Goal: Information Seeking & Learning: Learn about a topic

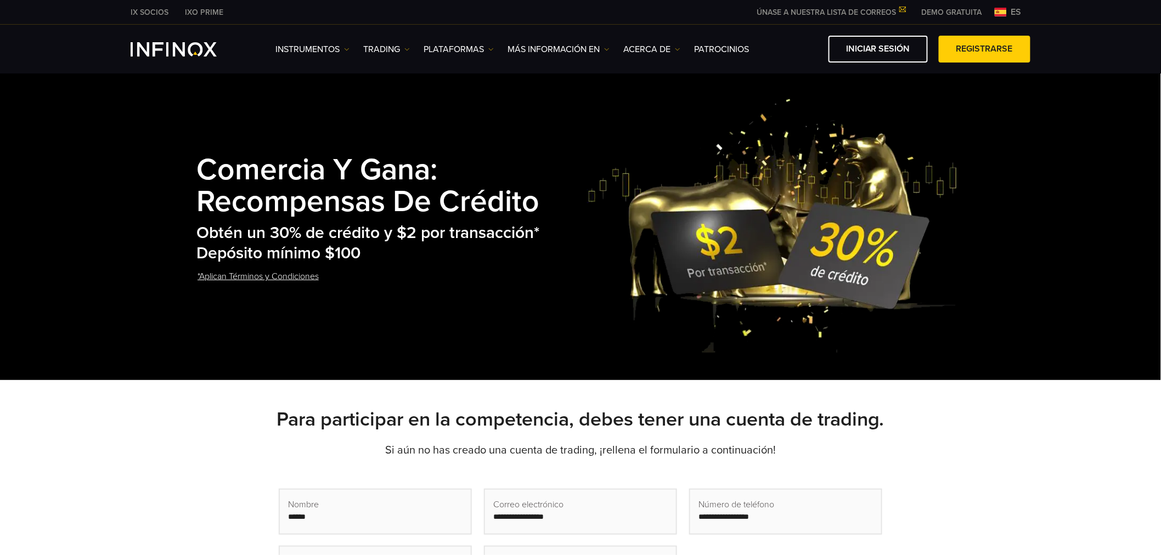
click at [1041, 166] on div "Comercia y Gana: Recompensas de Crédito Obtén un 30% de crédito y $2 por transa…" at bounding box center [580, 224] width 1161 height 311
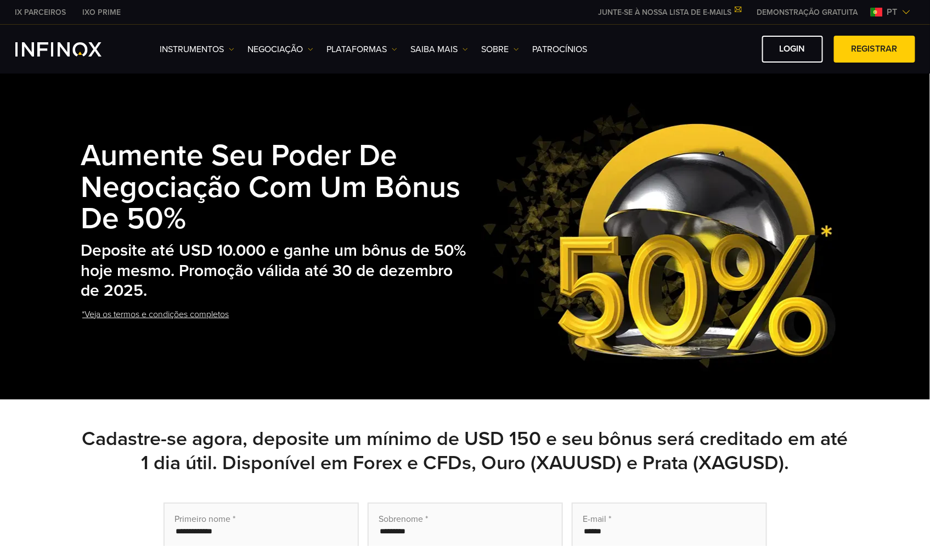
click at [903, 13] on img at bounding box center [906, 12] width 9 height 9
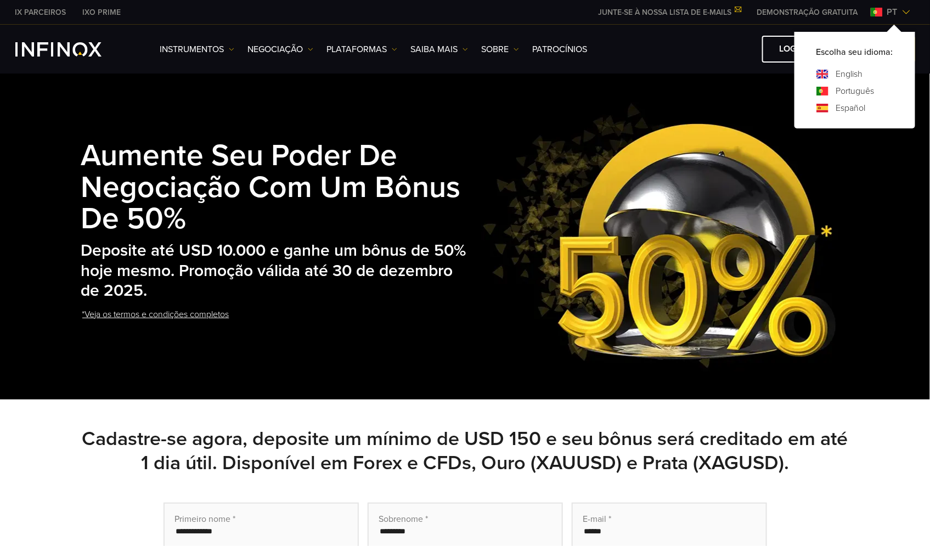
click at [849, 104] on link "Español" at bounding box center [851, 108] width 30 height 13
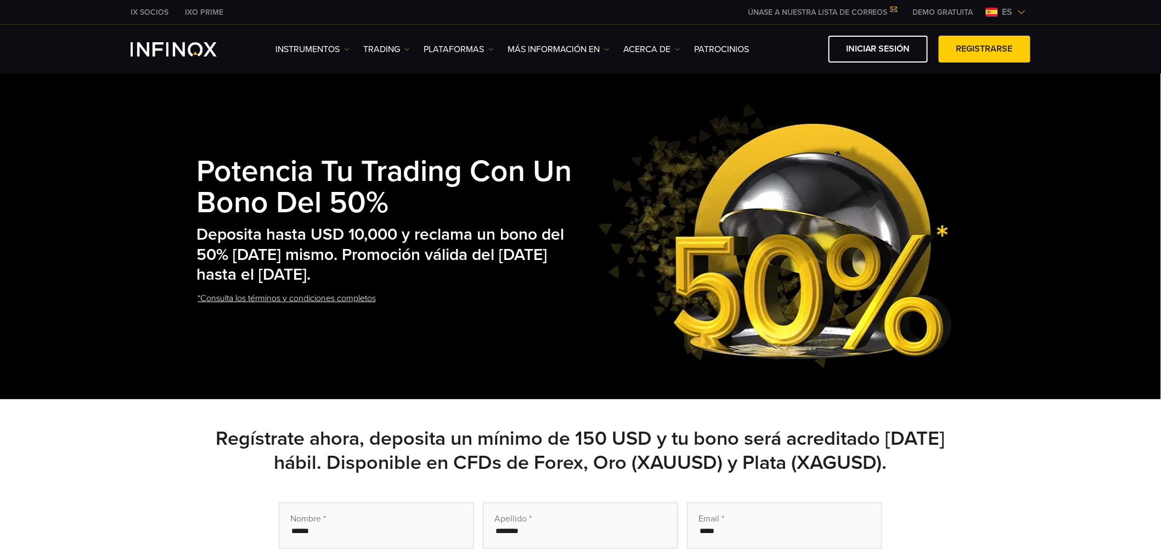
click at [141, 235] on div "Potencia tu Trading con un Bono del 50% Deposita hasta USD 10,000 y reclama un …" at bounding box center [580, 235] width 1161 height 327
